Goal: Information Seeking & Learning: Learn about a topic

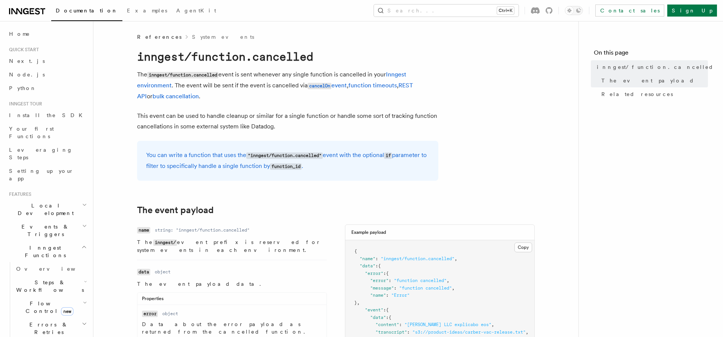
click at [356, 158] on p "You can write a function that uses the "inngest/function.cancelled" event with …" at bounding box center [287, 161] width 283 height 22
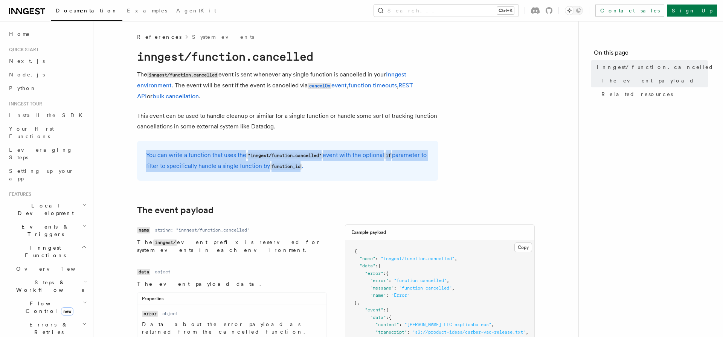
click at [356, 158] on p "You can write a function that uses the "inngest/function.cancelled" event with …" at bounding box center [287, 161] width 283 height 22
click at [247, 166] on p "You can write a function that uses the "inngest/function.cancelled" event with …" at bounding box center [287, 161] width 283 height 22
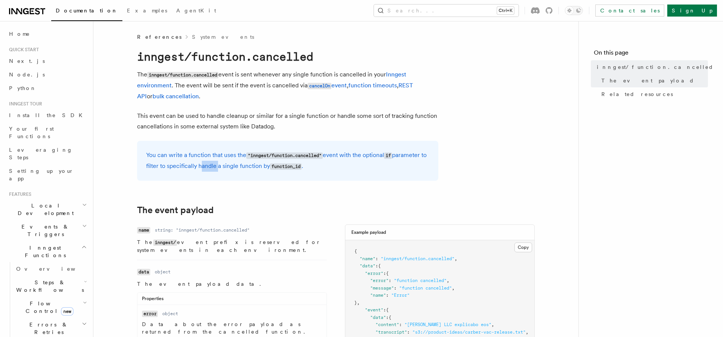
click at [247, 166] on p "You can write a function that uses the "inngest/function.cancelled" event with …" at bounding box center [287, 161] width 283 height 22
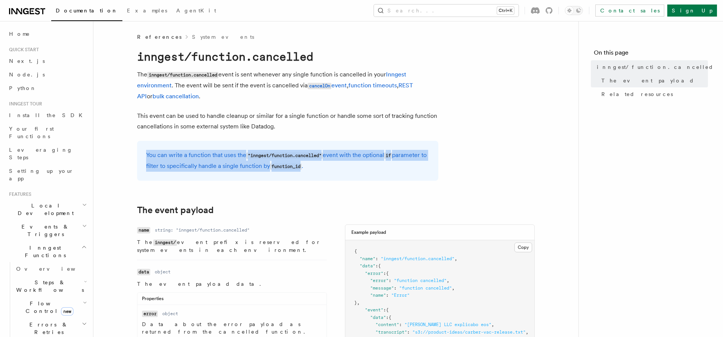
click at [247, 166] on p "You can write a function that uses the "inngest/function.cancelled" event with …" at bounding box center [287, 161] width 283 height 22
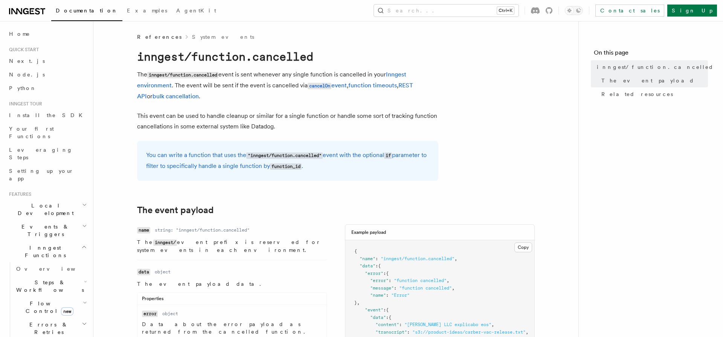
click at [219, 207] on h2 "The event payload" at bounding box center [287, 210] width 301 height 11
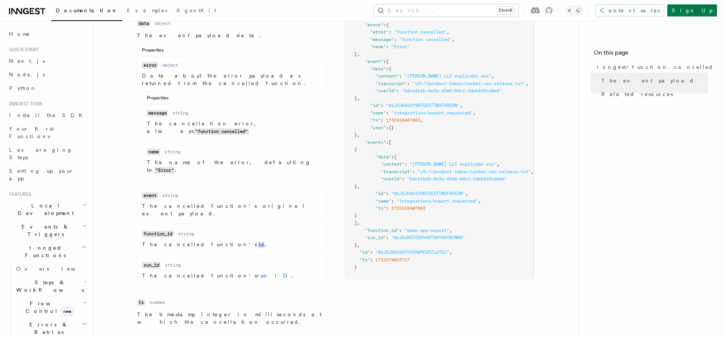
scroll to position [397, 0]
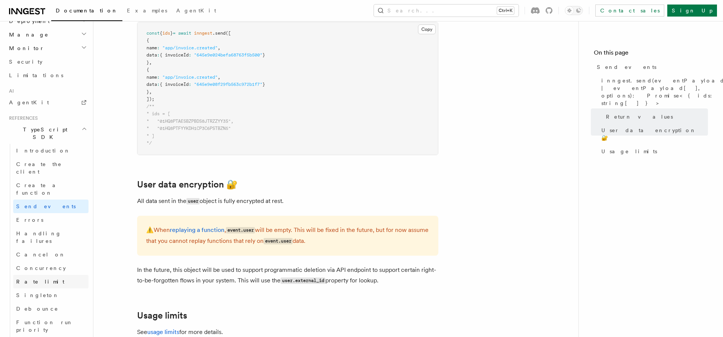
scroll to position [429, 0]
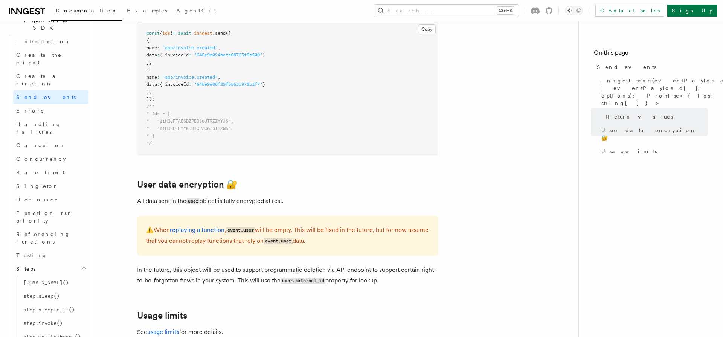
scroll to position [558, 0]
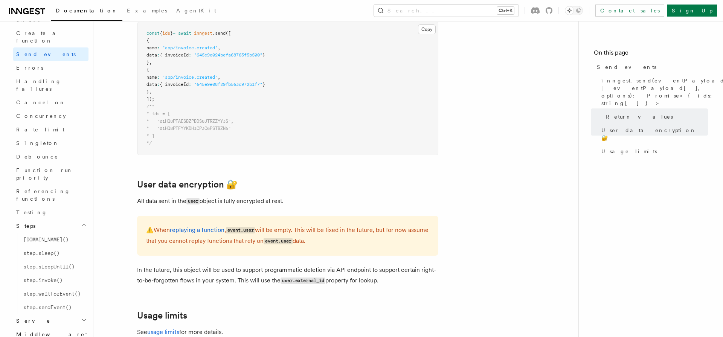
click at [71, 314] on h2 "Serve" at bounding box center [50, 321] width 75 height 14
click at [66, 328] on h2 "Middleware" at bounding box center [50, 335] width 75 height 14
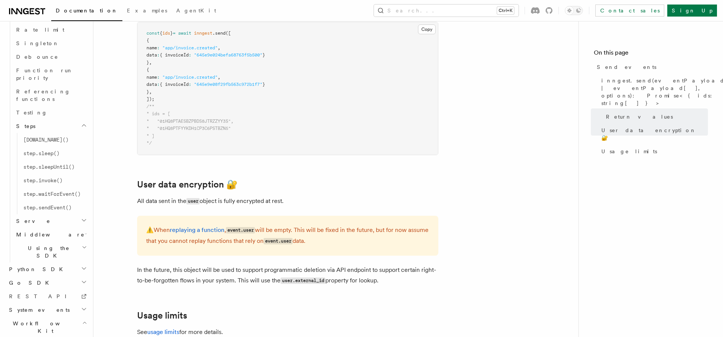
scroll to position [658, 0]
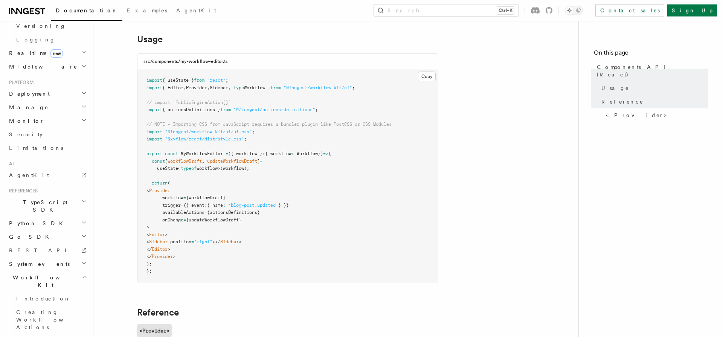
scroll to position [260, 0]
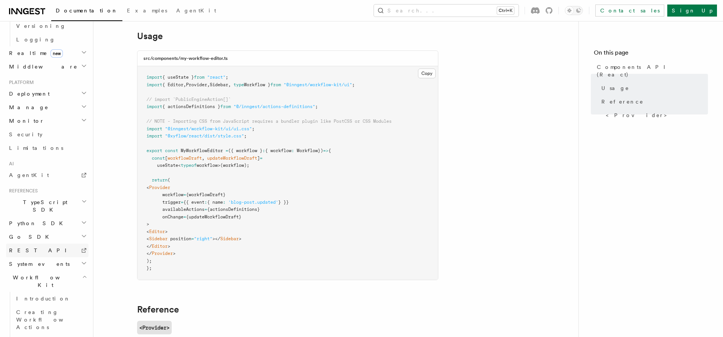
click at [17, 247] on span "REST API" at bounding box center [41, 250] width 64 height 6
